Goal: Manage account settings

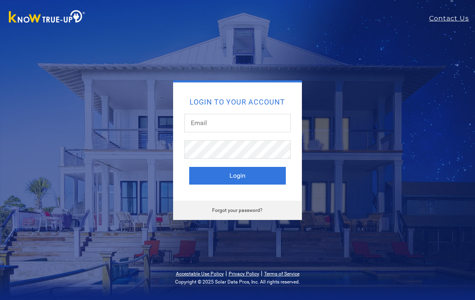
click at [458, 19] on link "Contact Us" at bounding box center [452, 19] width 46 height 10
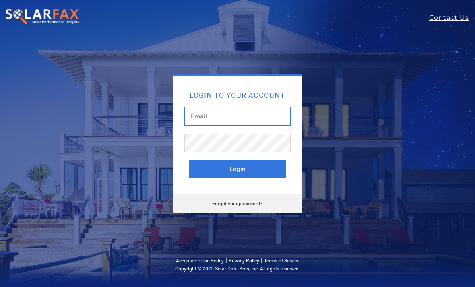
click at [264, 119] on input "text" at bounding box center [237, 116] width 106 height 18
type input "reagan.chris@gmail.com"
click at [213, 171] on button "Login" at bounding box center [237, 169] width 97 height 18
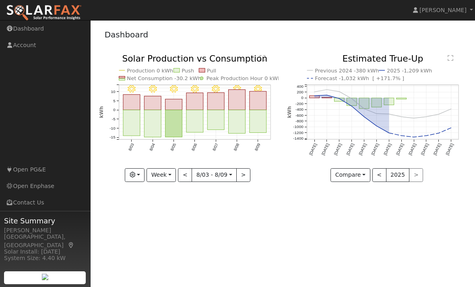
click at [27, 211] on link "Contact Us" at bounding box center [45, 202] width 90 height 16
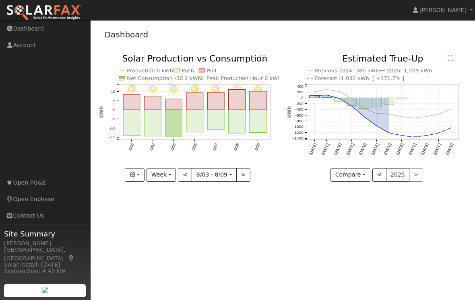
click at [24, 47] on link "Account" at bounding box center [45, 45] width 90 height 16
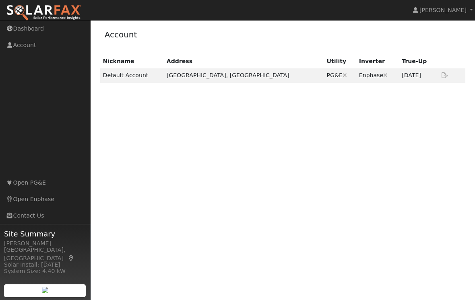
click at [443, 72] on icon at bounding box center [444, 75] width 7 height 6
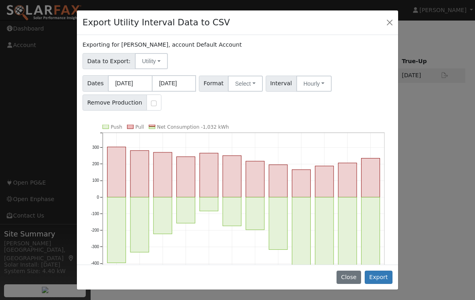
click at [146, 67] on button "Utility" at bounding box center [151, 61] width 33 height 16
click at [139, 90] on link "Solar" at bounding box center [159, 89] width 56 height 11
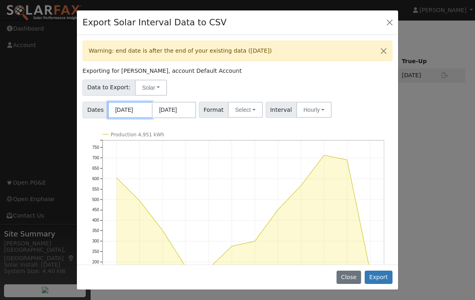
click at [145, 110] on input "08/01/2024" at bounding box center [130, 110] width 44 height 16
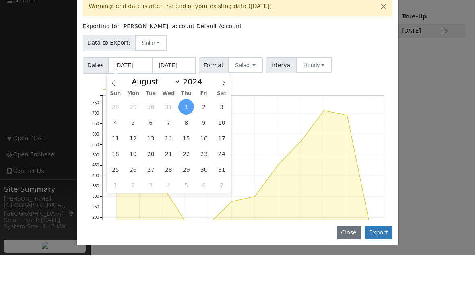
click at [113, 119] on span at bounding box center [114, 126] width 14 height 14
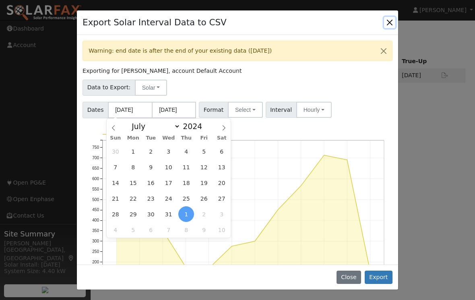
click at [222, 128] on icon at bounding box center [224, 128] width 6 height 6
click at [221, 127] on icon at bounding box center [224, 128] width 6 height 6
click at [222, 128] on icon at bounding box center [224, 128] width 6 height 6
click at [220, 128] on span at bounding box center [224, 126] width 14 height 14
click at [222, 127] on icon at bounding box center [224, 128] width 6 height 6
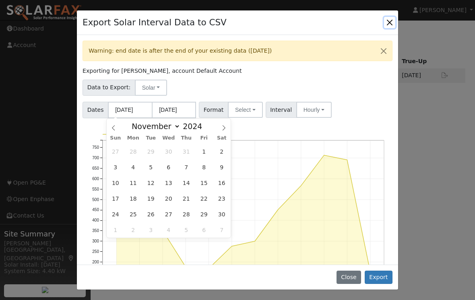
select select "11"
click at [220, 124] on span at bounding box center [224, 126] width 14 height 14
type input "2025"
click at [226, 132] on span at bounding box center [224, 126] width 14 height 14
click at [223, 128] on icon at bounding box center [224, 128] width 6 height 6
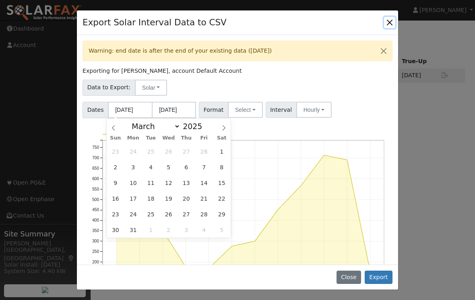
click at [221, 129] on icon at bounding box center [224, 128] width 6 height 6
click at [222, 128] on icon at bounding box center [224, 128] width 6 height 6
click at [226, 125] on icon at bounding box center [224, 128] width 6 height 6
click at [228, 129] on span at bounding box center [224, 126] width 14 height 14
select select "6"
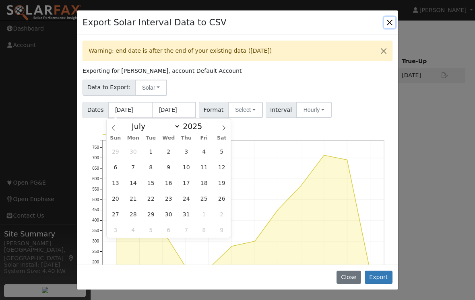
click at [152, 151] on span "1" at bounding box center [151, 152] width 16 height 16
type input "07/01/2025"
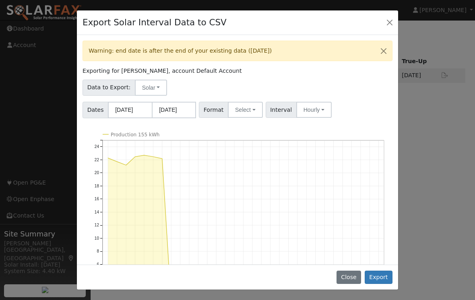
click at [341, 75] on div "Exporting for Chris Reagan, account Default Account" at bounding box center [237, 71] width 310 height 8
click at [387, 24] on button "Close" at bounding box center [389, 22] width 11 height 11
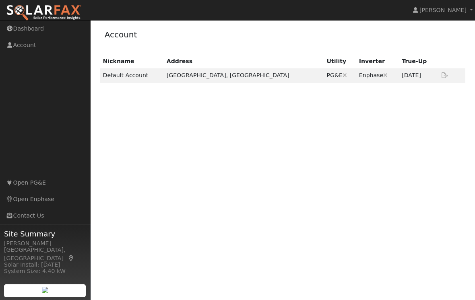
click at [464, 16] on link "Chris Reagan" at bounding box center [443, 10] width 64 height 20
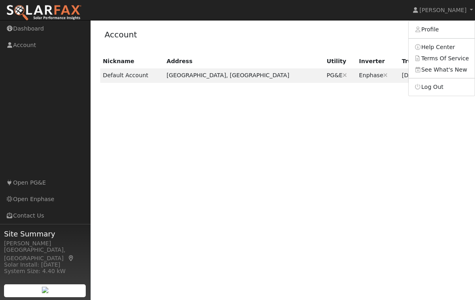
click at [443, 88] on link "Log Out" at bounding box center [441, 86] width 66 height 11
